Goal: Complete application form: Complete application form

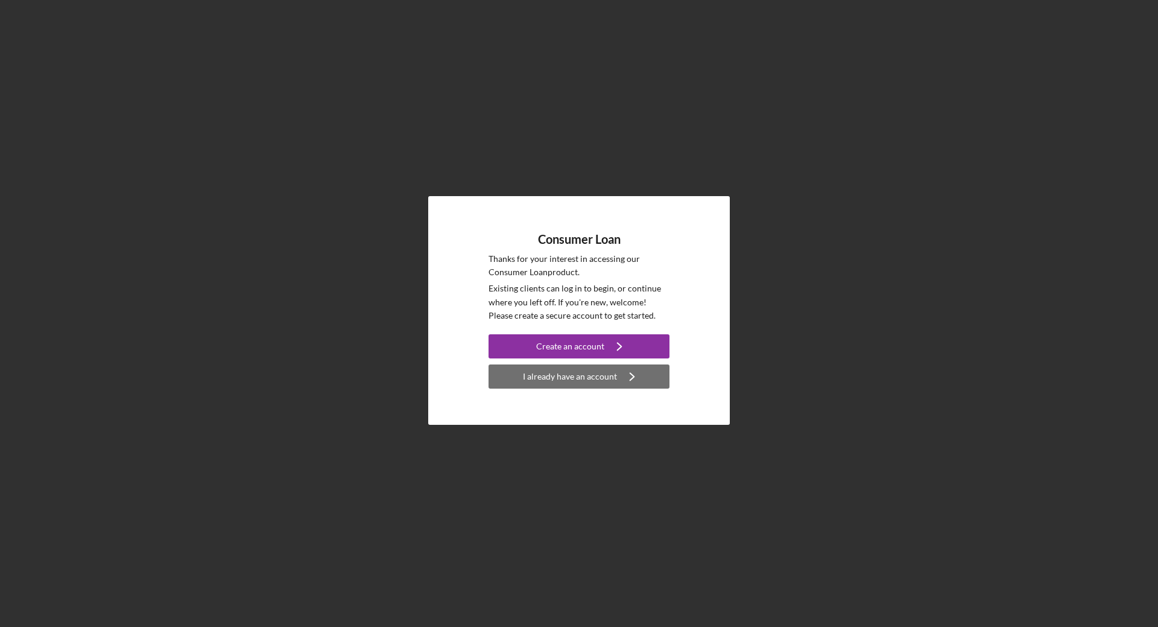
click at [606, 386] on div "I already have an account" at bounding box center [570, 376] width 94 height 24
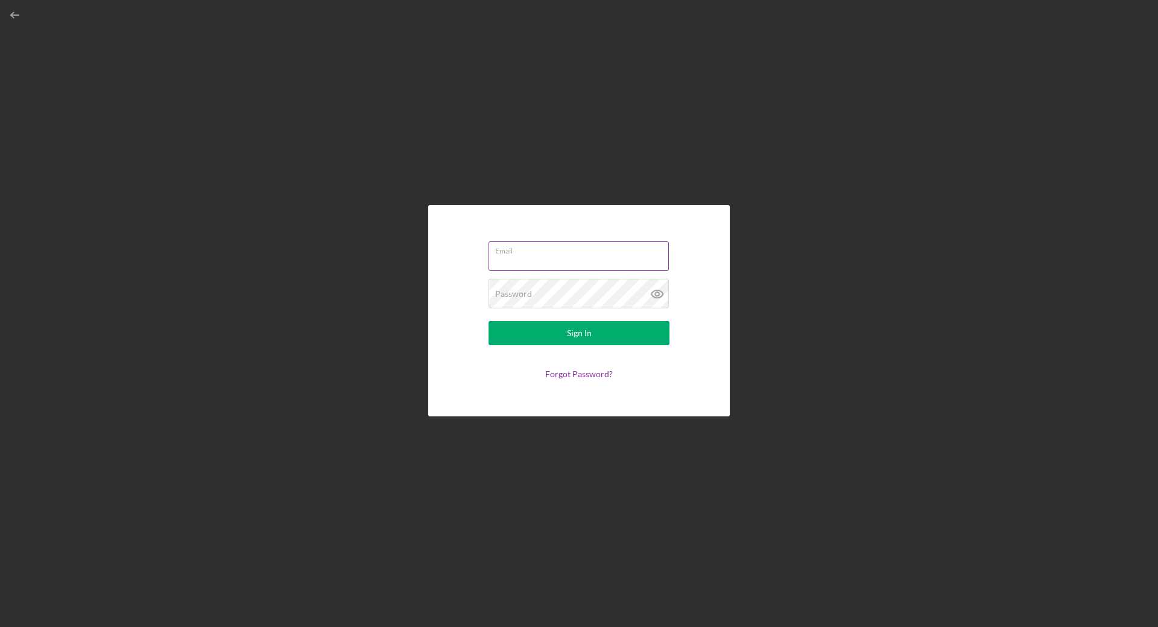
click at [581, 257] on input "Email" at bounding box center [579, 255] width 180 height 29
type input "[EMAIL_ADDRESS][DOMAIN_NAME]"
click at [489, 321] on button "Sign In" at bounding box center [579, 333] width 181 height 24
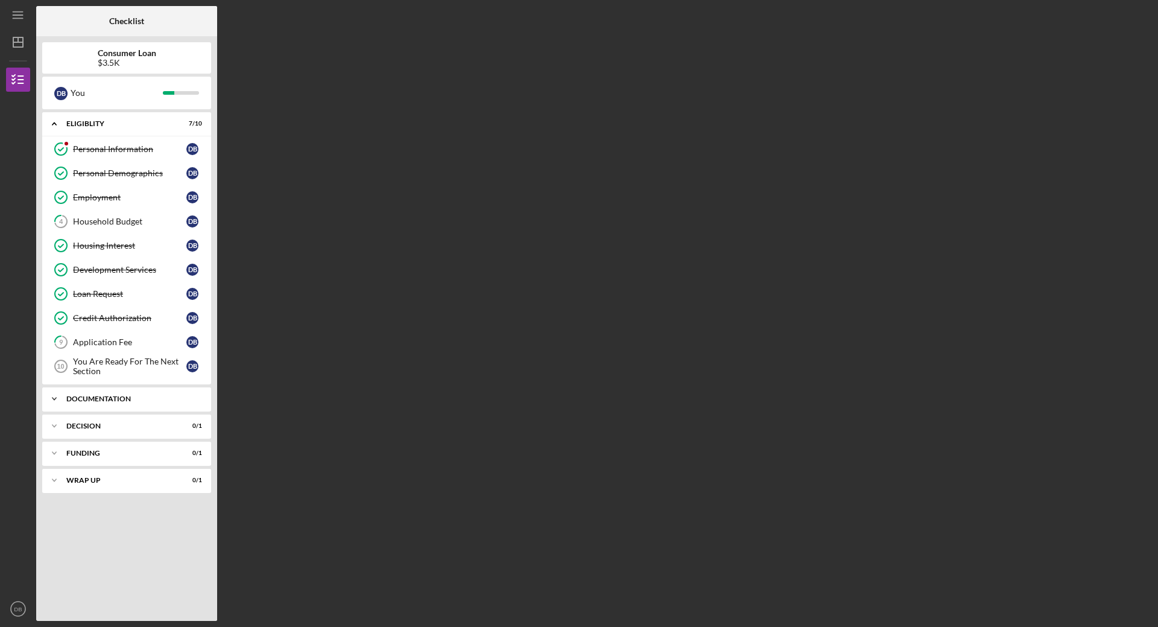
click at [138, 398] on div "Documentation" at bounding box center [131, 398] width 130 height 7
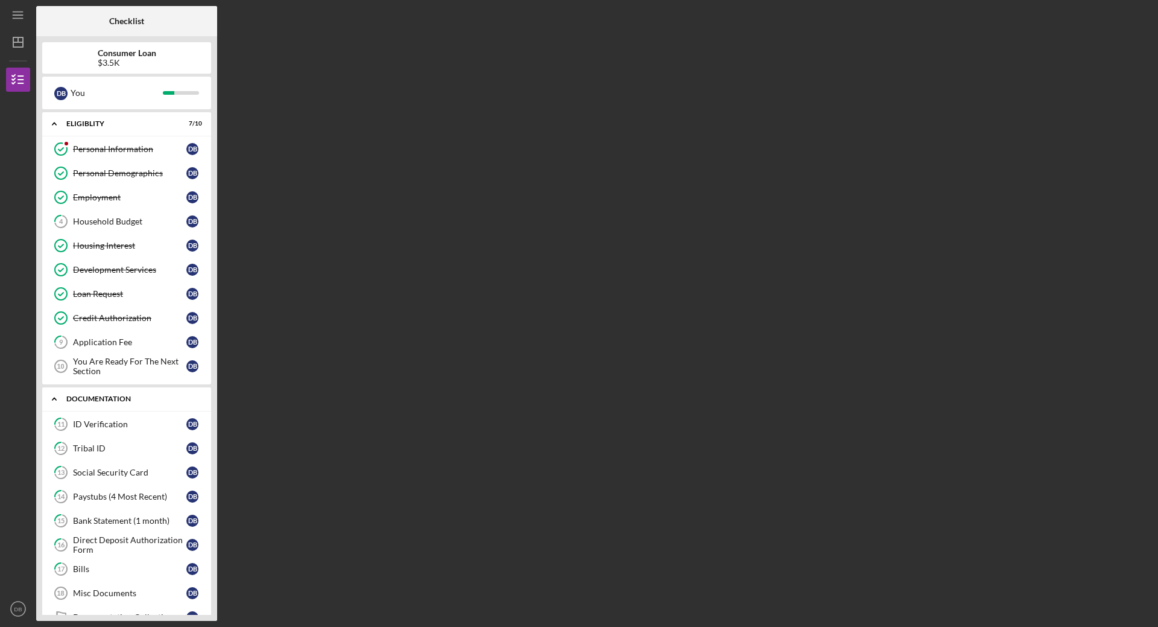
click at [97, 393] on div "Icon/Expander Documentation 0 / 9" at bounding box center [126, 399] width 169 height 25
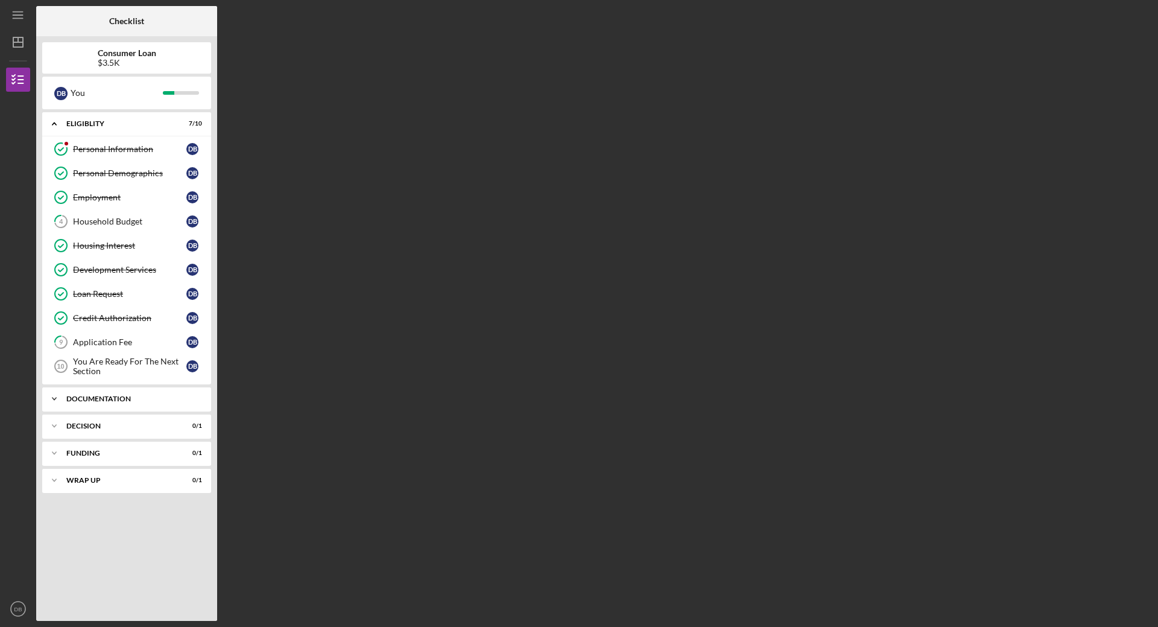
click at [180, 401] on div "Documentation" at bounding box center [131, 398] width 130 height 7
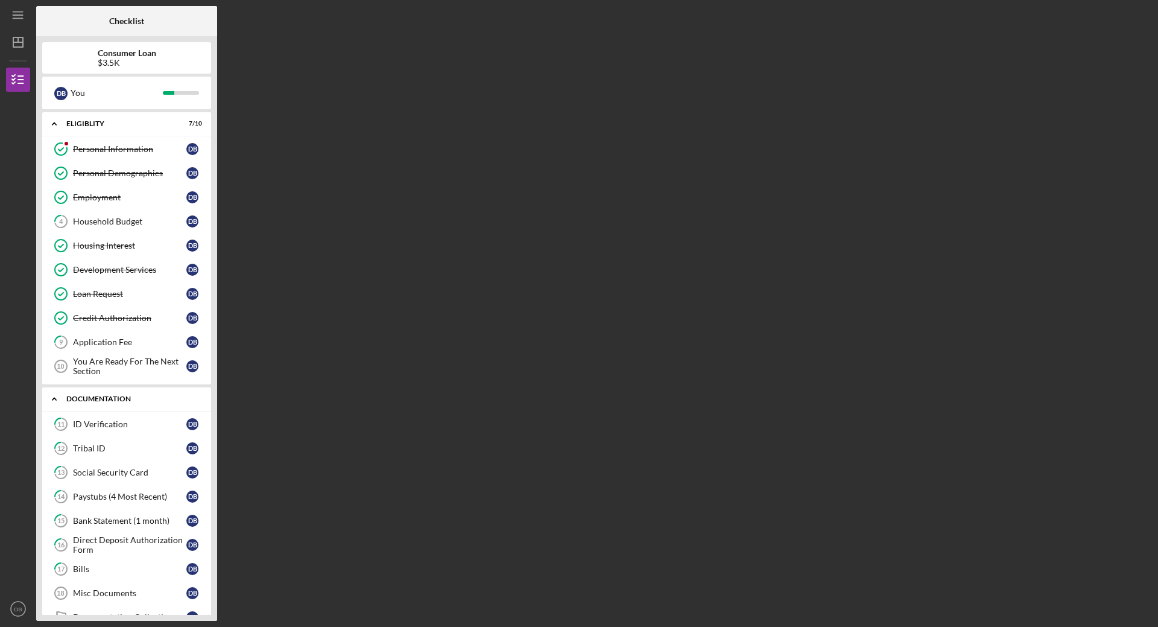
click at [182, 401] on div "Documentation" at bounding box center [131, 398] width 130 height 7
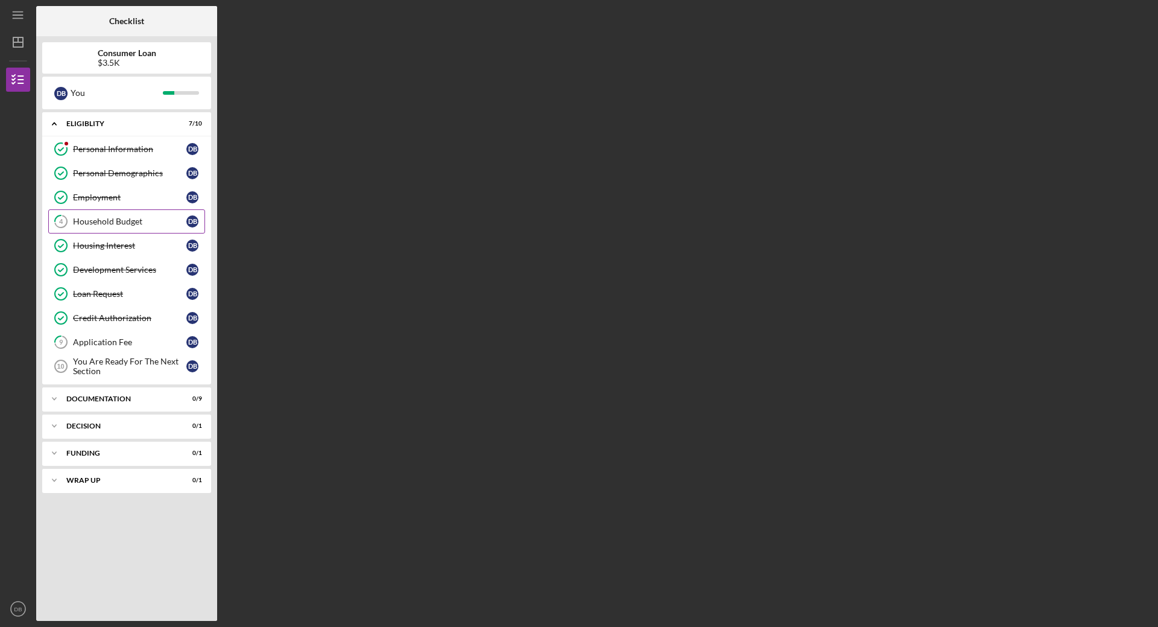
click at [130, 226] on div "Household Budget" at bounding box center [129, 222] width 113 height 10
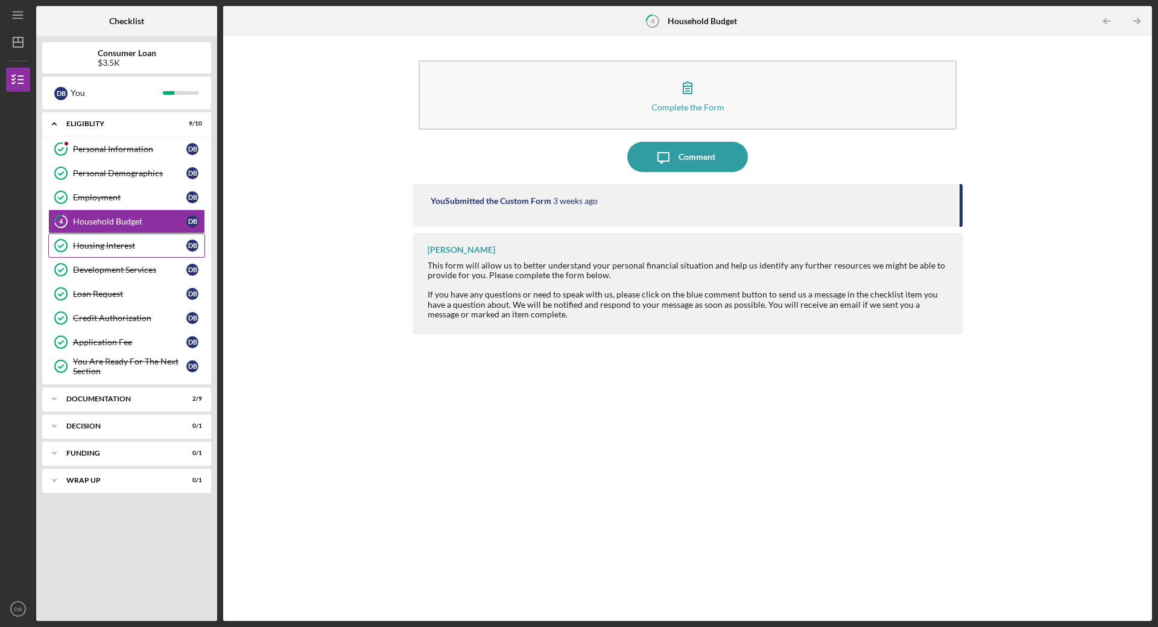
click at [137, 250] on div "Housing Interest" at bounding box center [129, 246] width 113 height 10
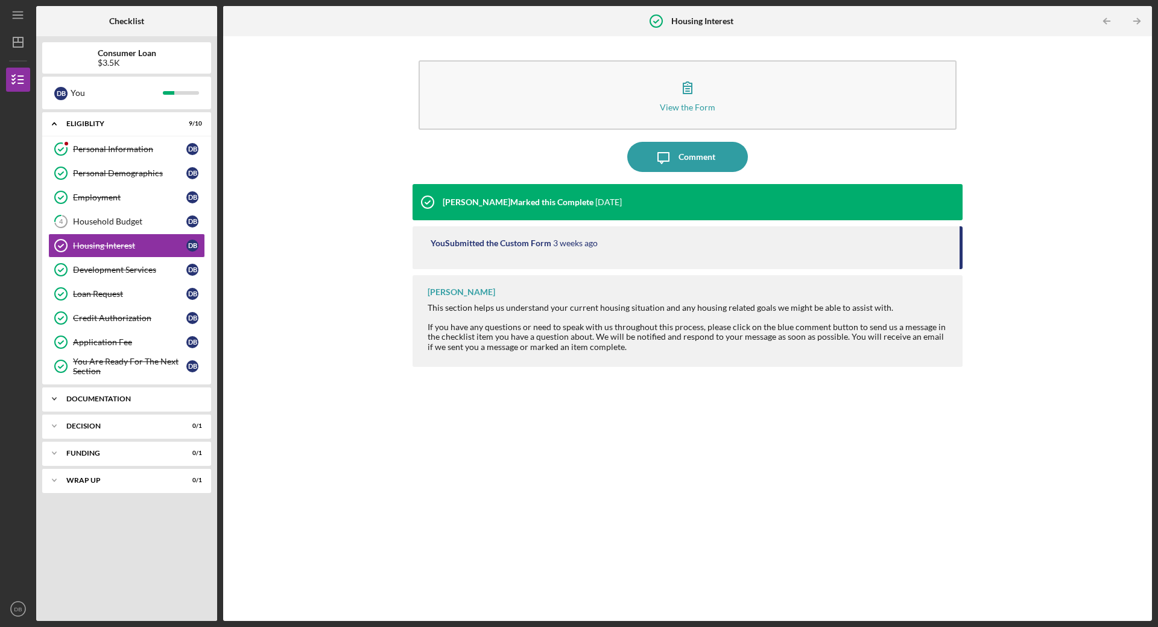
click at [115, 402] on div "Documentation" at bounding box center [131, 398] width 130 height 7
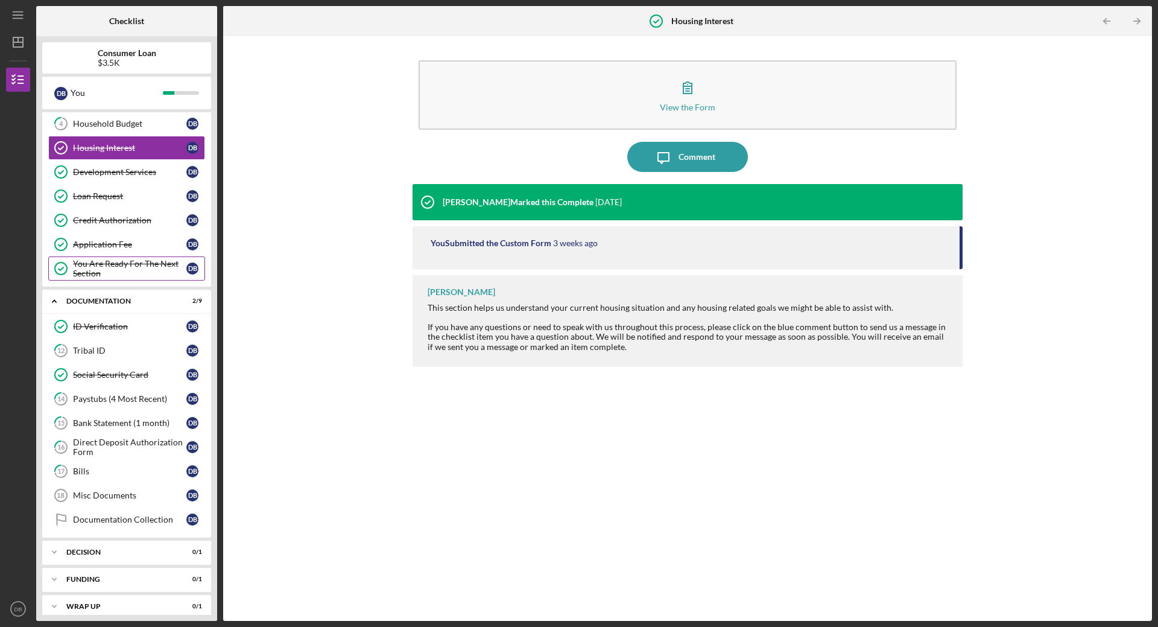
scroll to position [108, 0]
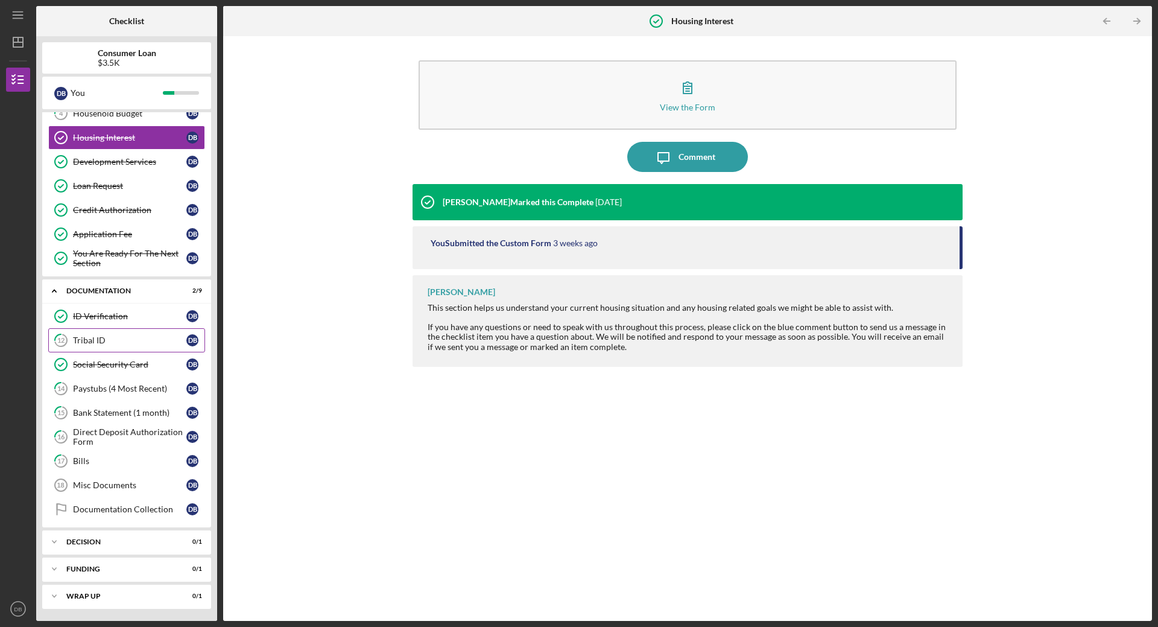
click at [145, 349] on link "12 Tribal ID D B" at bounding box center [126, 340] width 157 height 24
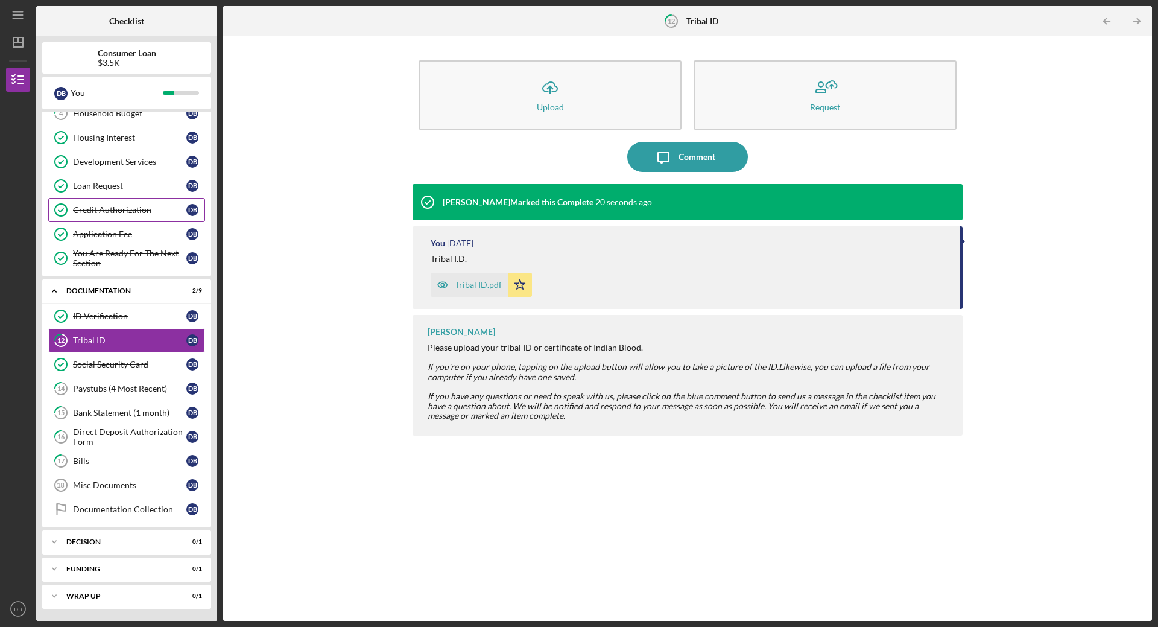
click at [142, 214] on div "Credit Authorization" at bounding box center [129, 210] width 113 height 10
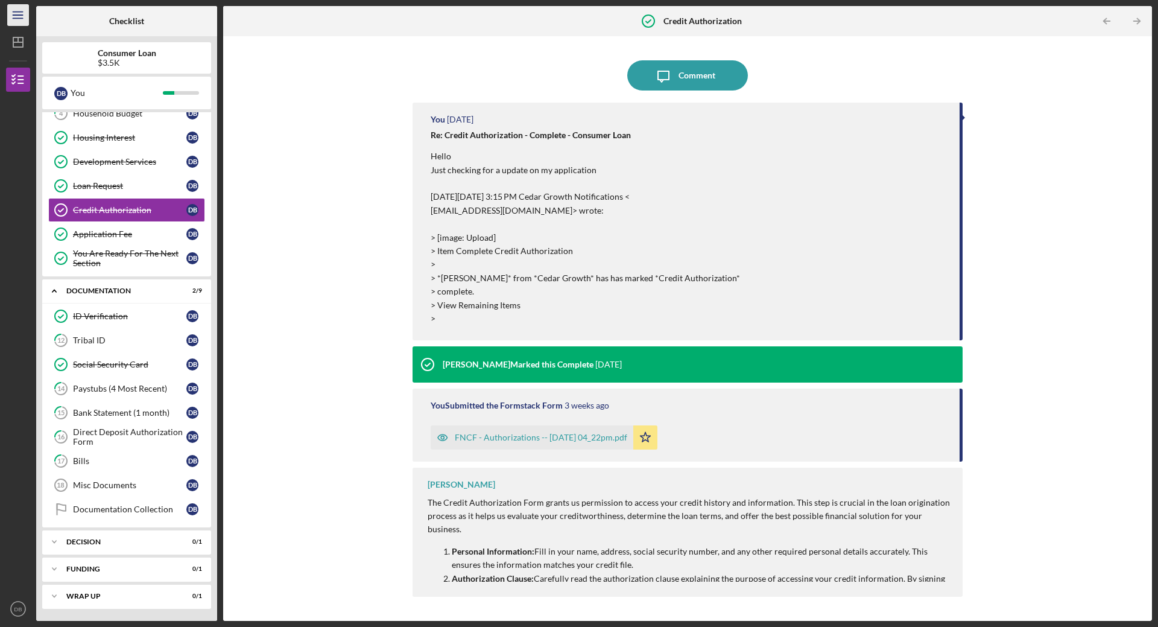
click at [13, 19] on icon "Icon/Menu" at bounding box center [18, 15] width 27 height 27
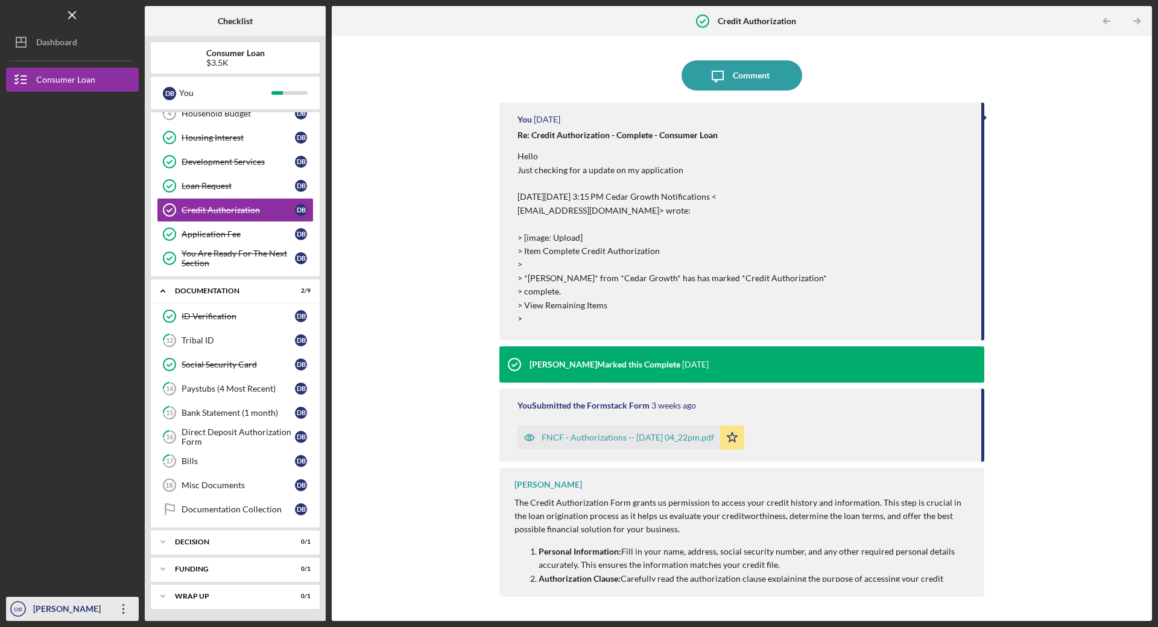
click at [124, 609] on icon "Icon/Overflow" at bounding box center [124, 609] width 30 height 30
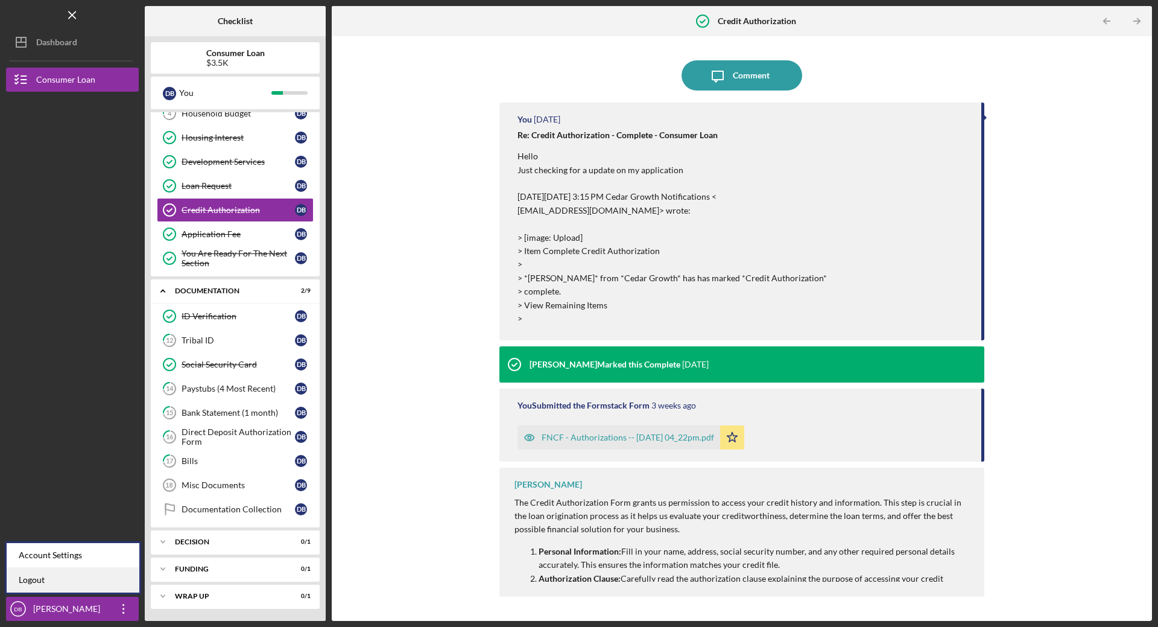
click at [43, 575] on link "Logout" at bounding box center [73, 580] width 133 height 25
